Goal: Information Seeking & Learning: Learn about a topic

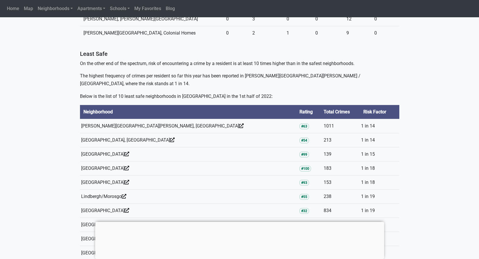
scroll to position [718, 0]
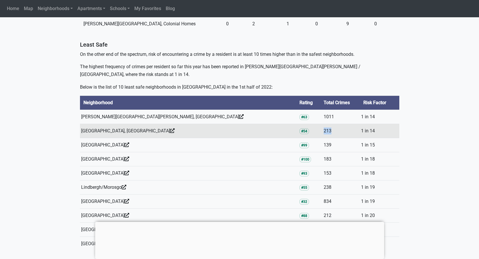
drag, startPoint x: 280, startPoint y: 115, endPoint x: 288, endPoint y: 116, distance: 8.1
click at [322, 124] on td "213" at bounding box center [340, 131] width 37 height 14
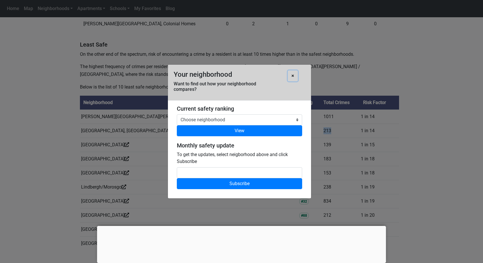
click at [290, 77] on button "×" at bounding box center [293, 75] width 10 height 11
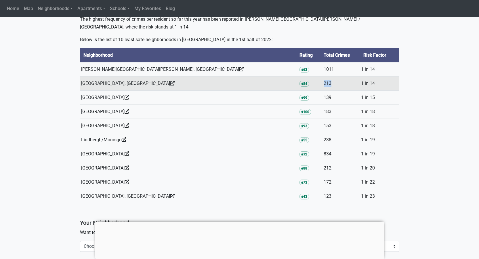
scroll to position [776, 0]
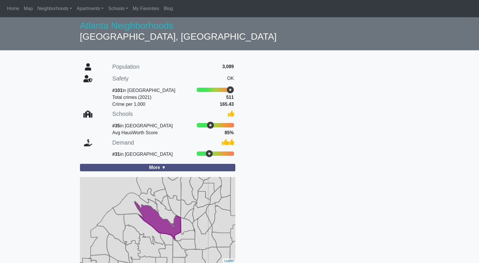
click at [160, 222] on icon at bounding box center [157, 220] width 47 height 38
